Goal: Information Seeking & Learning: Learn about a topic

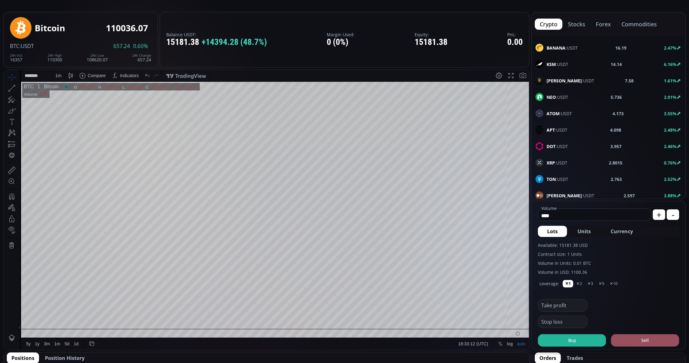
scroll to position [199, 0]
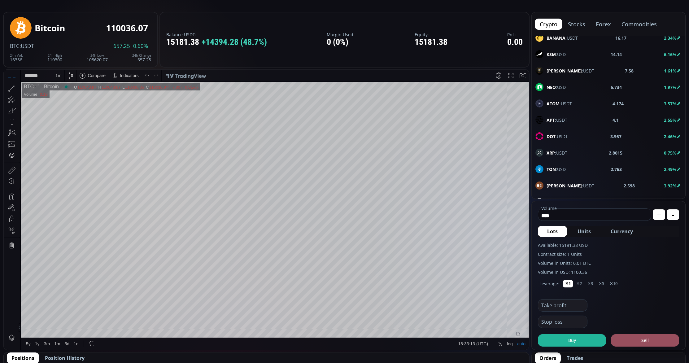
click at [557, 151] on span "XRP :USDT" at bounding box center [556, 153] width 21 height 7
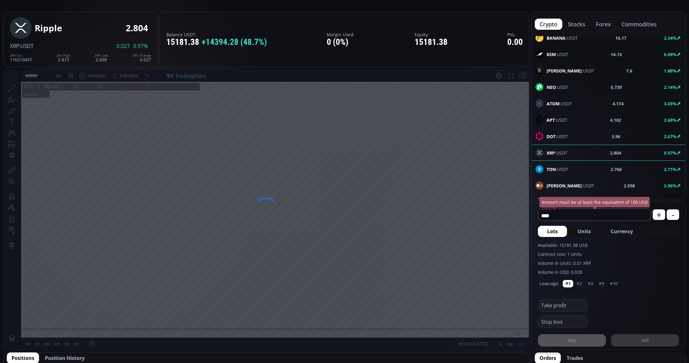
click at [470, 292] on div at bounding box center [266, 209] width 526 height 281
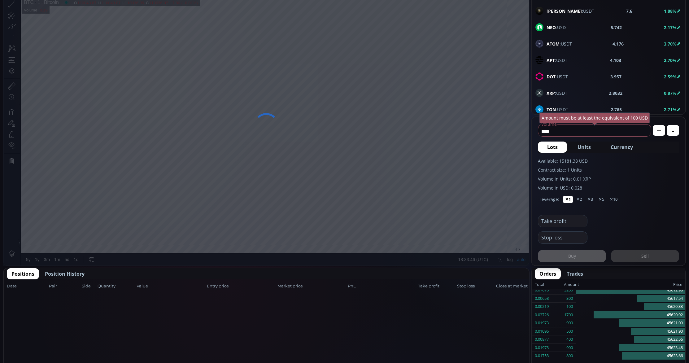
scroll to position [113, 0]
click at [75, 273] on span "Position History" at bounding box center [65, 273] width 40 height 7
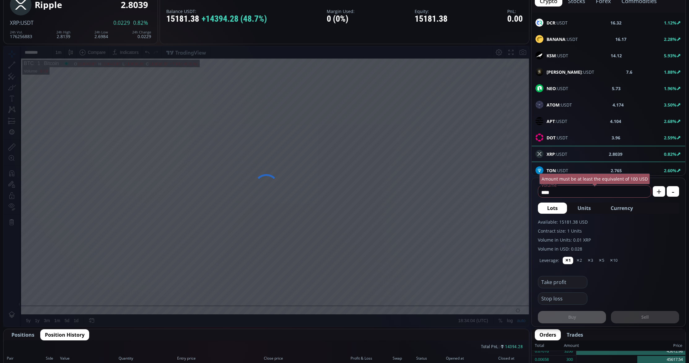
scroll to position [52, 0]
click at [479, 297] on div at bounding box center [266, 186] width 526 height 281
drag, startPoint x: 500, startPoint y: 300, endPoint x: 280, endPoint y: 306, distance: 220.5
click at [281, 306] on div at bounding box center [266, 186] width 526 height 281
click at [265, 303] on div at bounding box center [266, 186] width 526 height 281
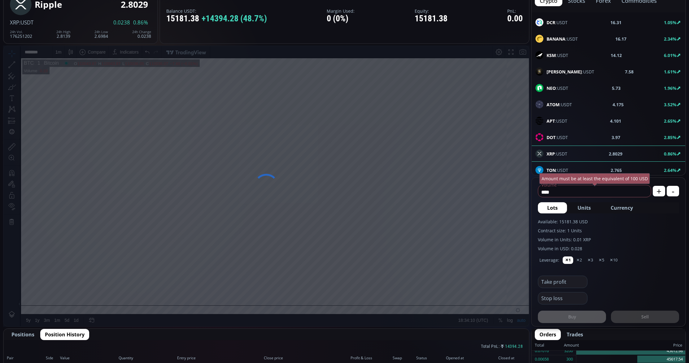
click at [267, 304] on div at bounding box center [266, 186] width 526 height 281
click at [274, 305] on div at bounding box center [266, 186] width 526 height 281
click at [411, 297] on div at bounding box center [266, 186] width 526 height 281
drag, startPoint x: 453, startPoint y: 182, endPoint x: 462, endPoint y: 216, distance: 35.6
click at [462, 216] on div at bounding box center [266, 186] width 526 height 281
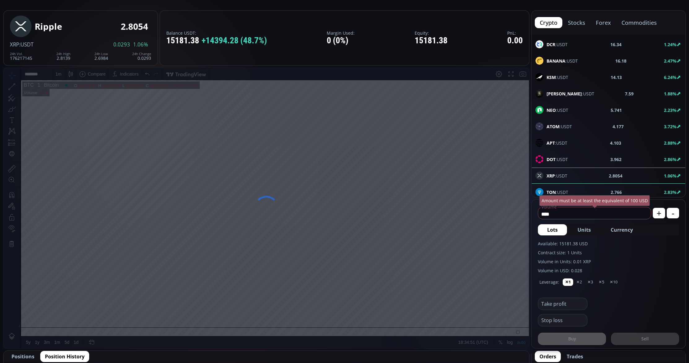
scroll to position [0, 0]
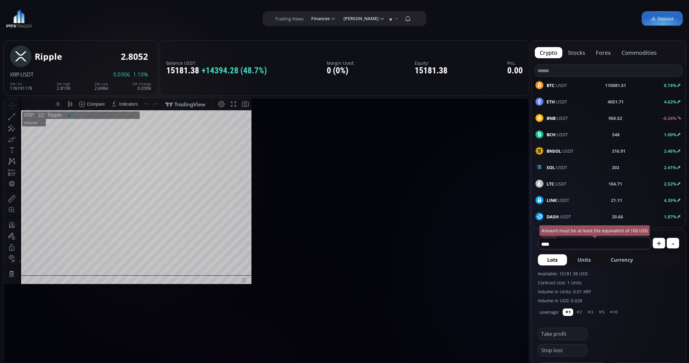
scroll to position [86, 0]
type input "********"
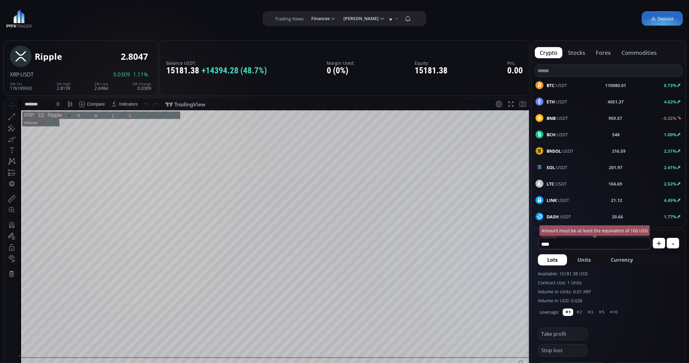
click at [58, 106] on div "D" at bounding box center [57, 104] width 5 height 12
click at [67, 176] on div "1 hour" at bounding box center [62, 177] width 12 height 5
drag, startPoint x: 685, startPoint y: 55, endPoint x: 686, endPoint y: 72, distance: 16.4
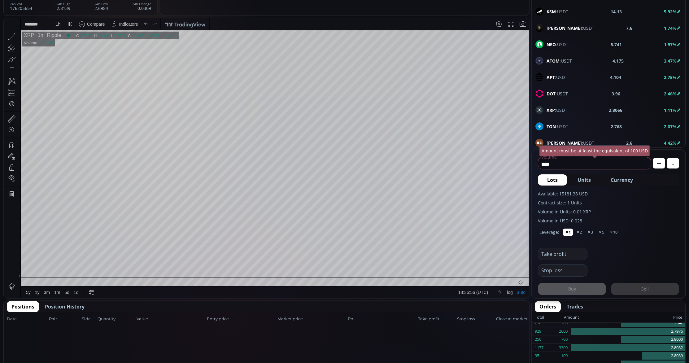
scroll to position [80, 0]
click at [72, 306] on span "Position History" at bounding box center [65, 305] width 40 height 7
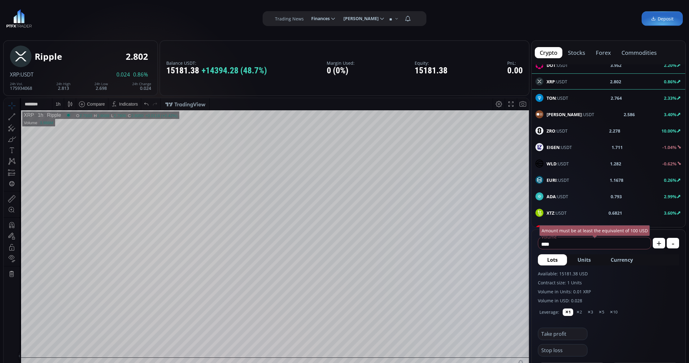
scroll to position [291, 0]
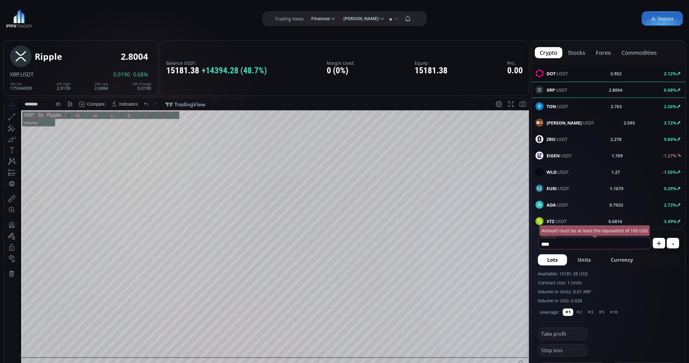
click at [56, 107] on div "1 h" at bounding box center [57, 104] width 5 height 12
click at [62, 127] on div "1 minute" at bounding box center [64, 126] width 17 height 5
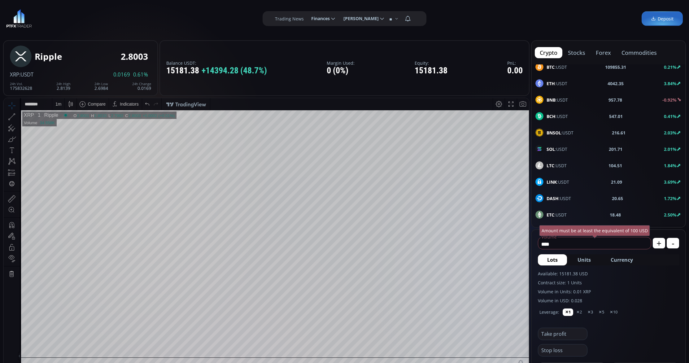
scroll to position [0, 0]
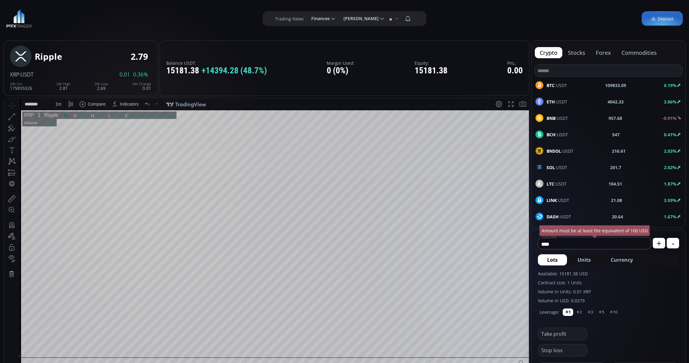
click at [565, 85] on span "BTC :USDT" at bounding box center [556, 85] width 20 height 7
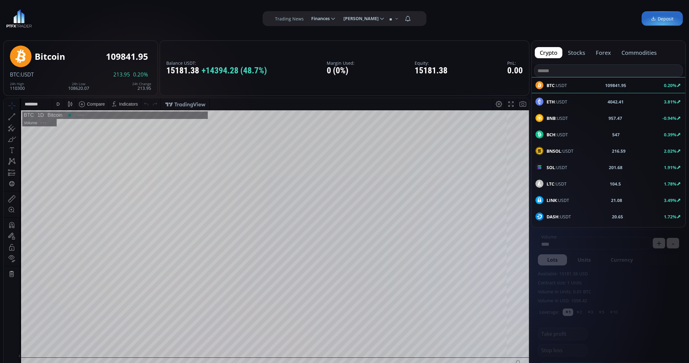
scroll to position [86, 0]
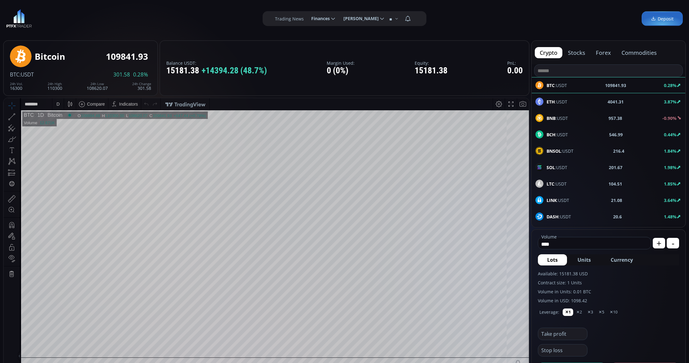
click at [57, 107] on div "D" at bounding box center [57, 104] width 5 height 12
click at [59, 179] on div "1 hour" at bounding box center [62, 177] width 12 height 5
click at [60, 105] on div "1 h" at bounding box center [58, 104] width 5 height 5
click at [67, 126] on div "1 minute" at bounding box center [64, 126] width 17 height 5
click at [58, 107] on div "1 m" at bounding box center [58, 104] width 6 height 12
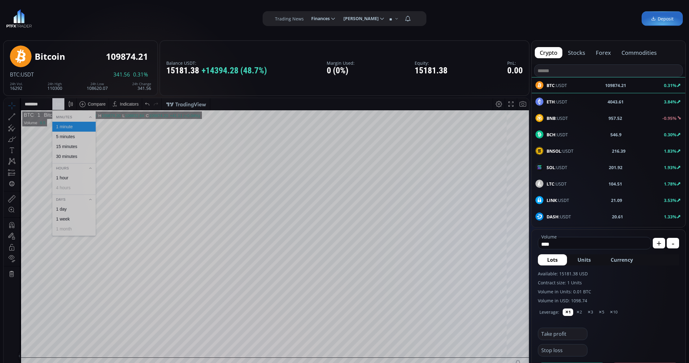
click at [67, 156] on div "30 minutes" at bounding box center [66, 156] width 21 height 5
click at [61, 106] on div "30 m" at bounding box center [59, 104] width 8 height 5
click at [65, 147] on div "15 minutes" at bounding box center [66, 146] width 21 height 5
click at [4, 267] on html "Date Range 5y 1y 3m 1m 5d 1d 18:43:11 (UTC) log auto BTC 15 Bitcoin O 110192.14…" at bounding box center [266, 238] width 525 height 280
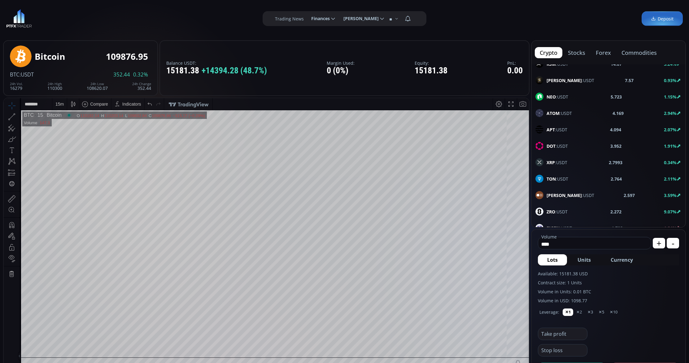
scroll to position [215, 0]
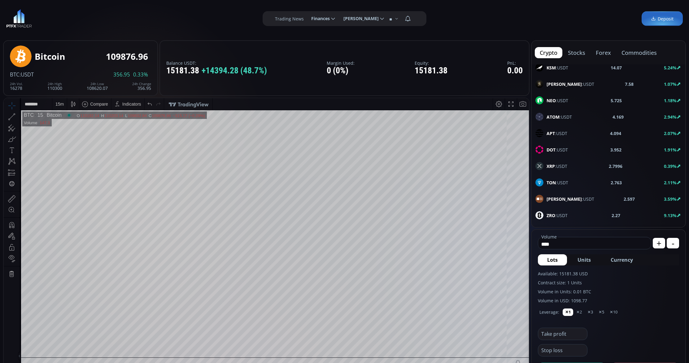
click at [558, 168] on span "XRP :USDT" at bounding box center [556, 166] width 21 height 7
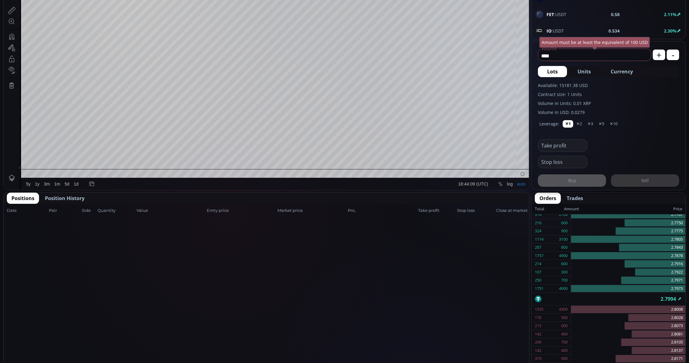
scroll to position [189, 0]
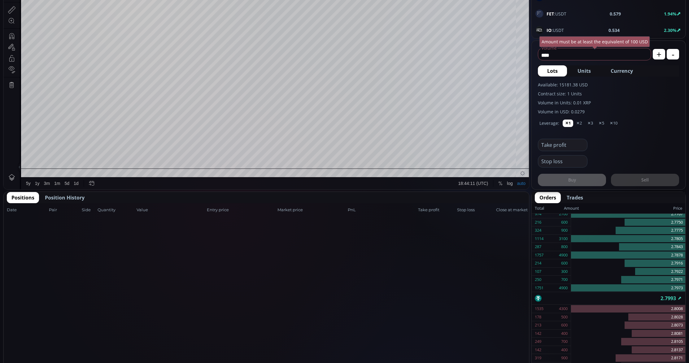
click at [66, 197] on span "Position History" at bounding box center [65, 197] width 40 height 7
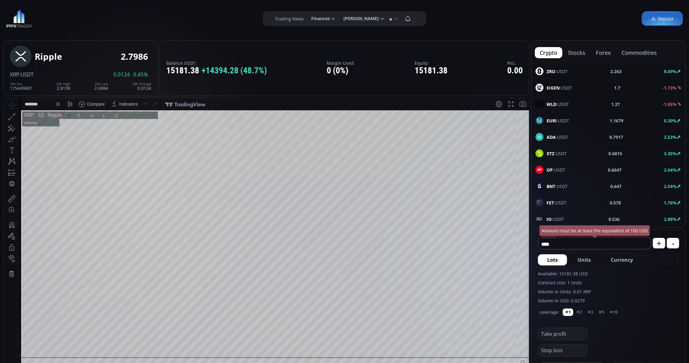
scroll to position [0, 0]
click at [56, 103] on div "D" at bounding box center [57, 104] width 5 height 12
click at [65, 176] on div "1 hour" at bounding box center [62, 177] width 12 height 5
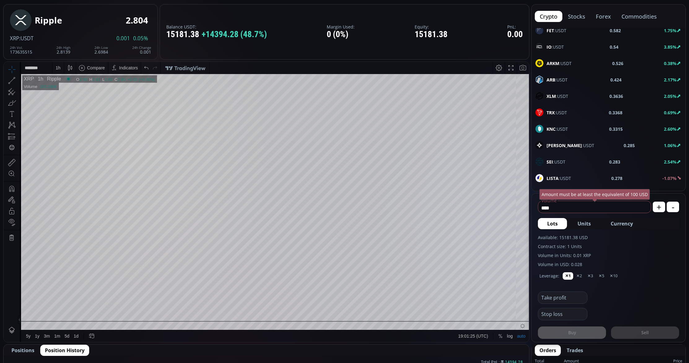
scroll to position [28, 0]
